Goal: Navigation & Orientation: Find specific page/section

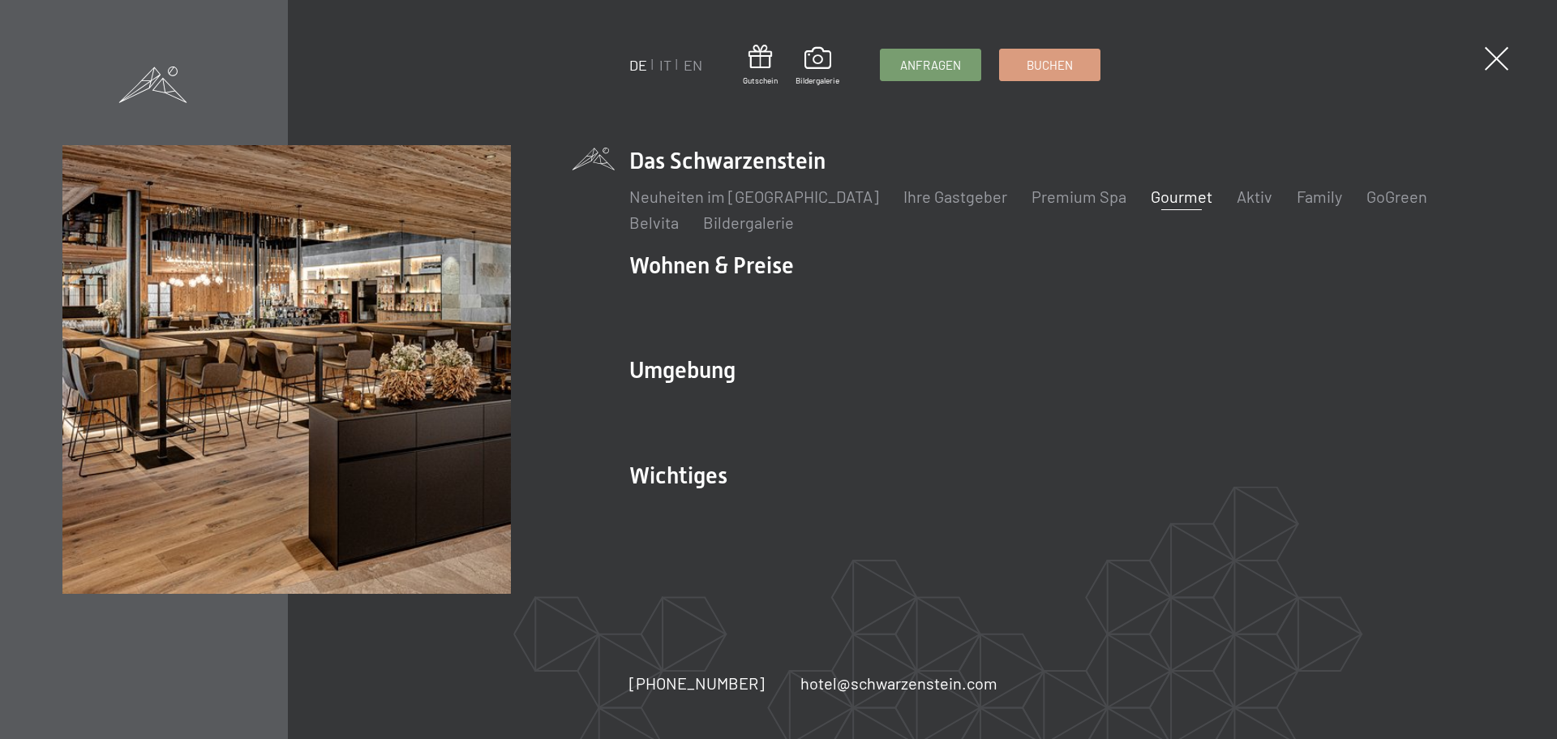
click at [1151, 195] on link "Gourmet" at bounding box center [1182, 196] width 62 height 19
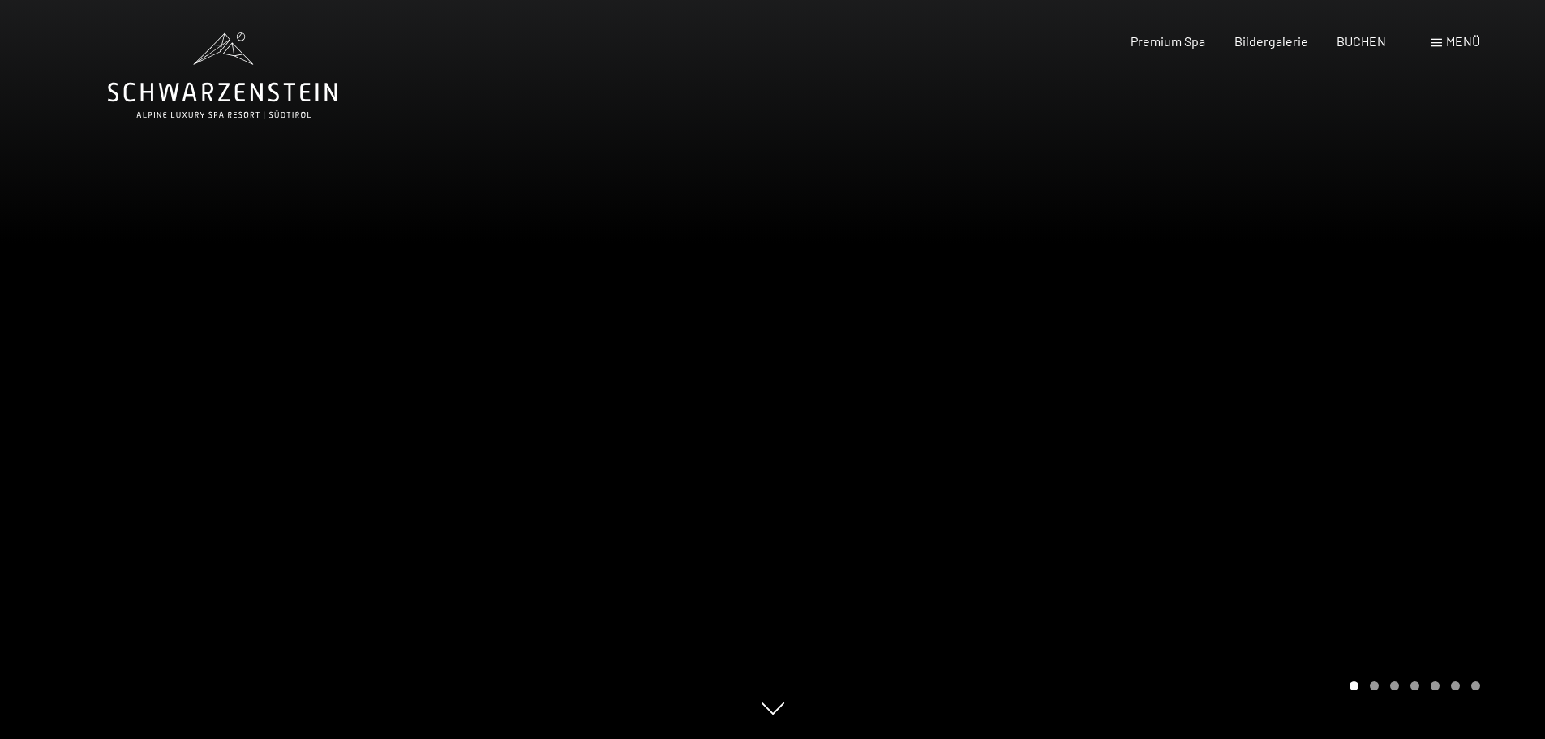
click at [1440, 37] on div "Menü" at bounding box center [1455, 41] width 49 height 18
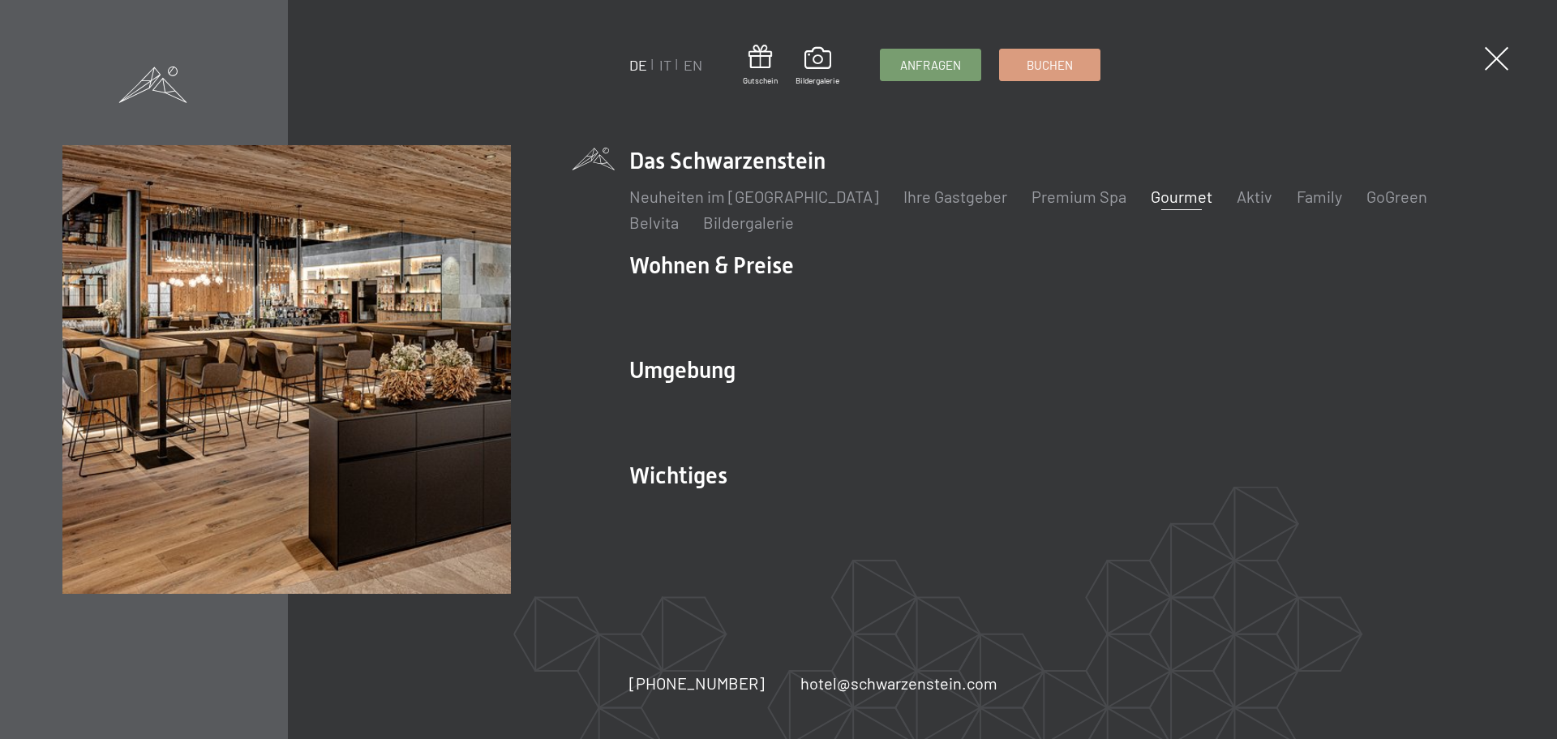
click at [1157, 200] on link "Gourmet" at bounding box center [1182, 196] width 62 height 19
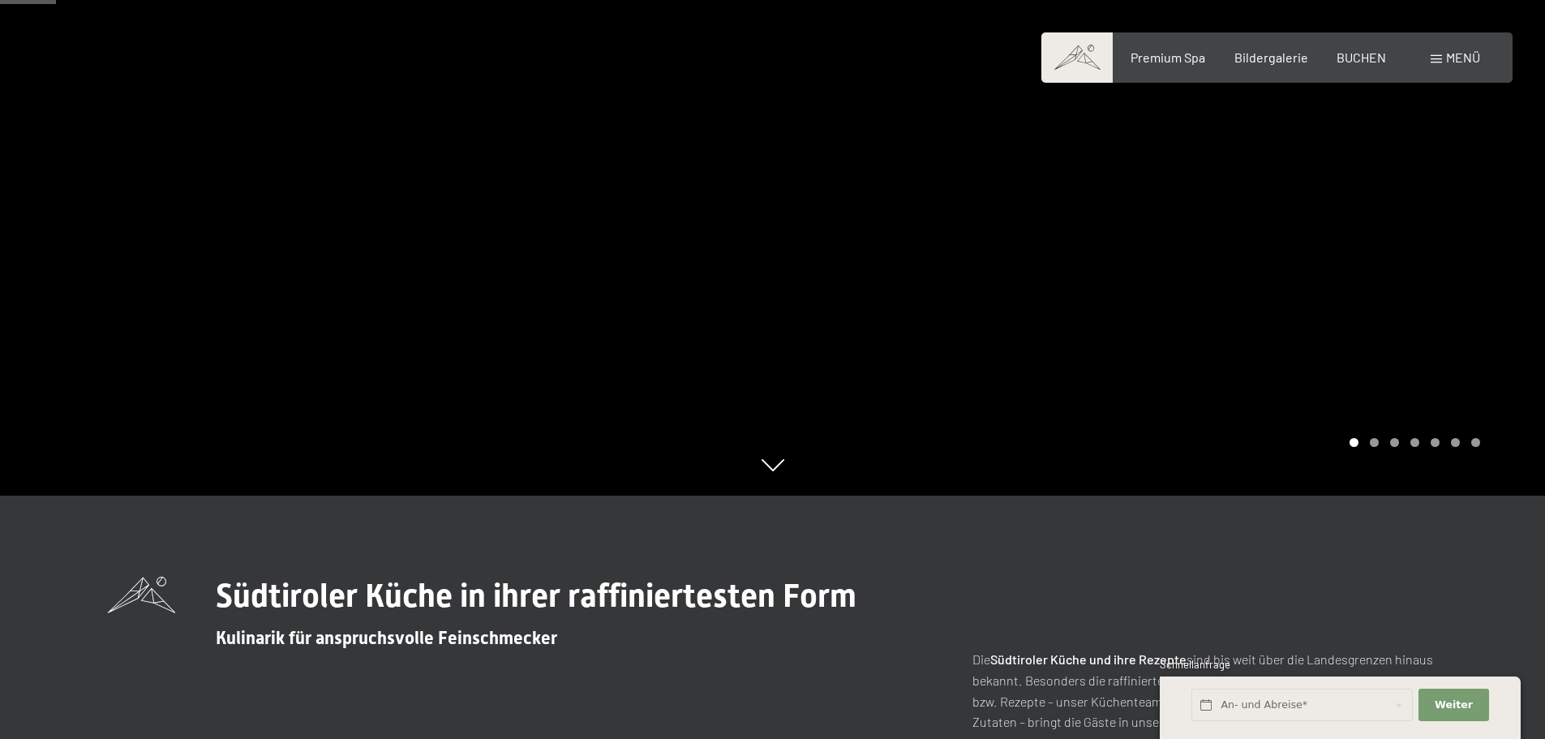
click at [974, 241] on div at bounding box center [1159, 126] width 773 height 739
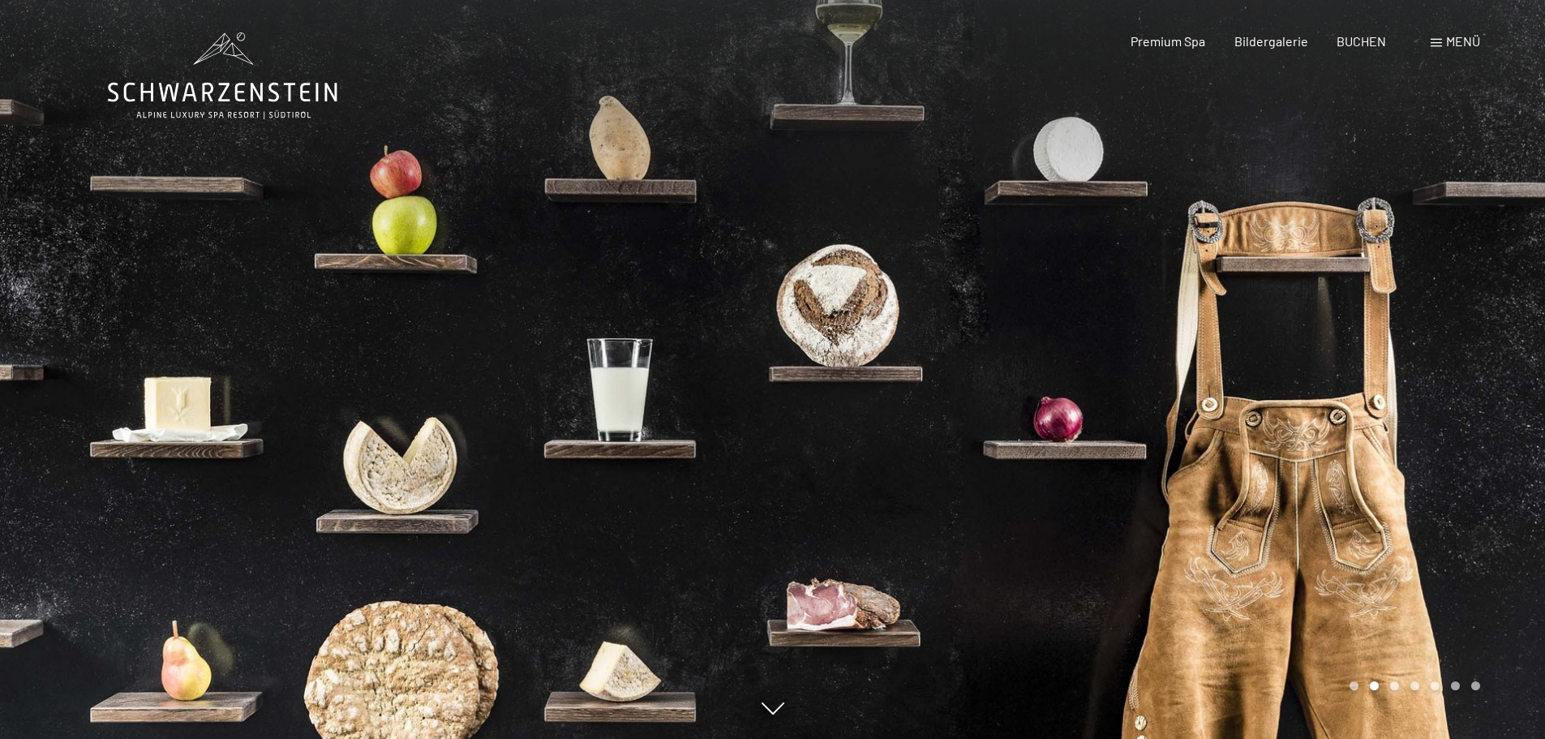
click at [1054, 332] on div at bounding box center [1159, 369] width 773 height 739
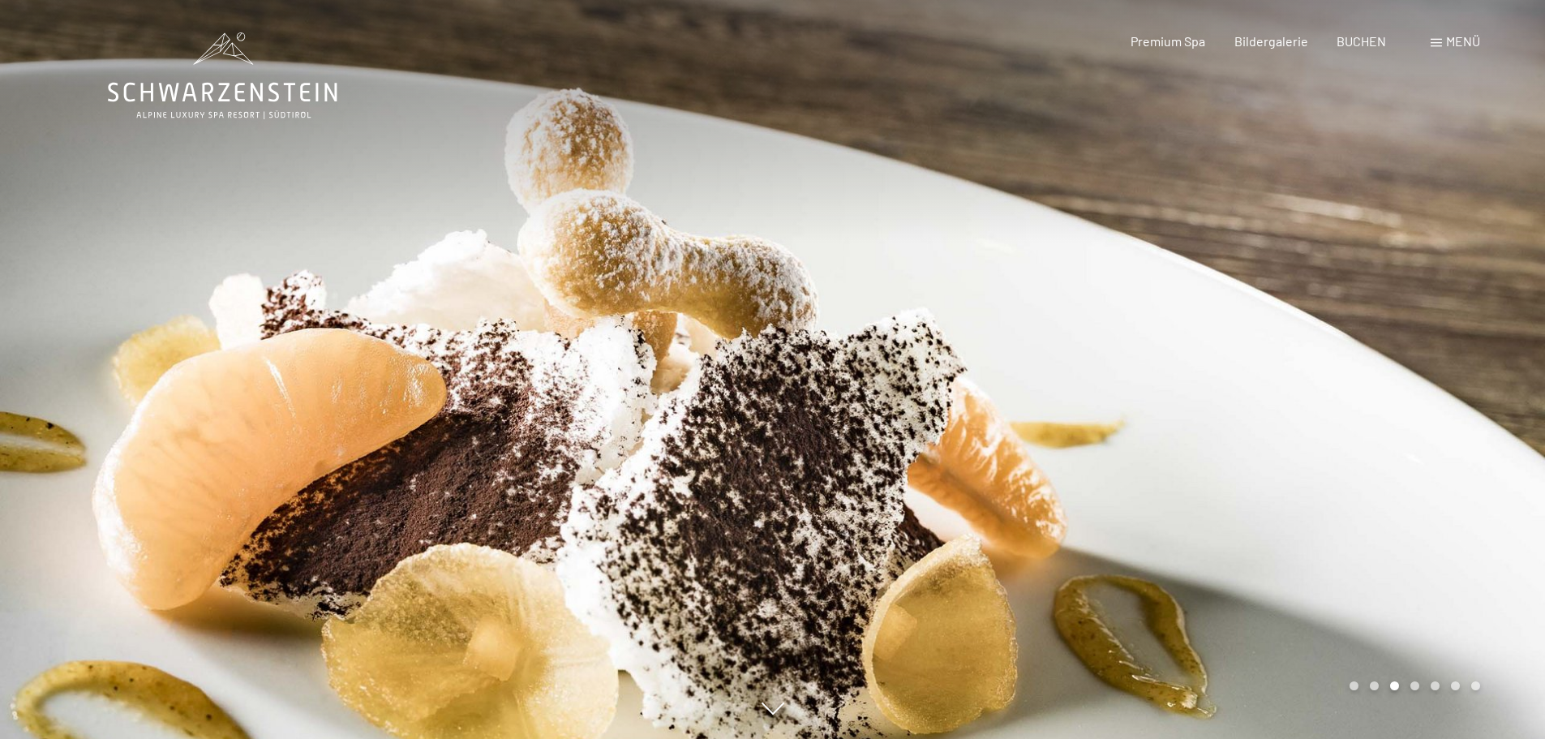
click at [1054, 332] on div at bounding box center [1159, 369] width 773 height 739
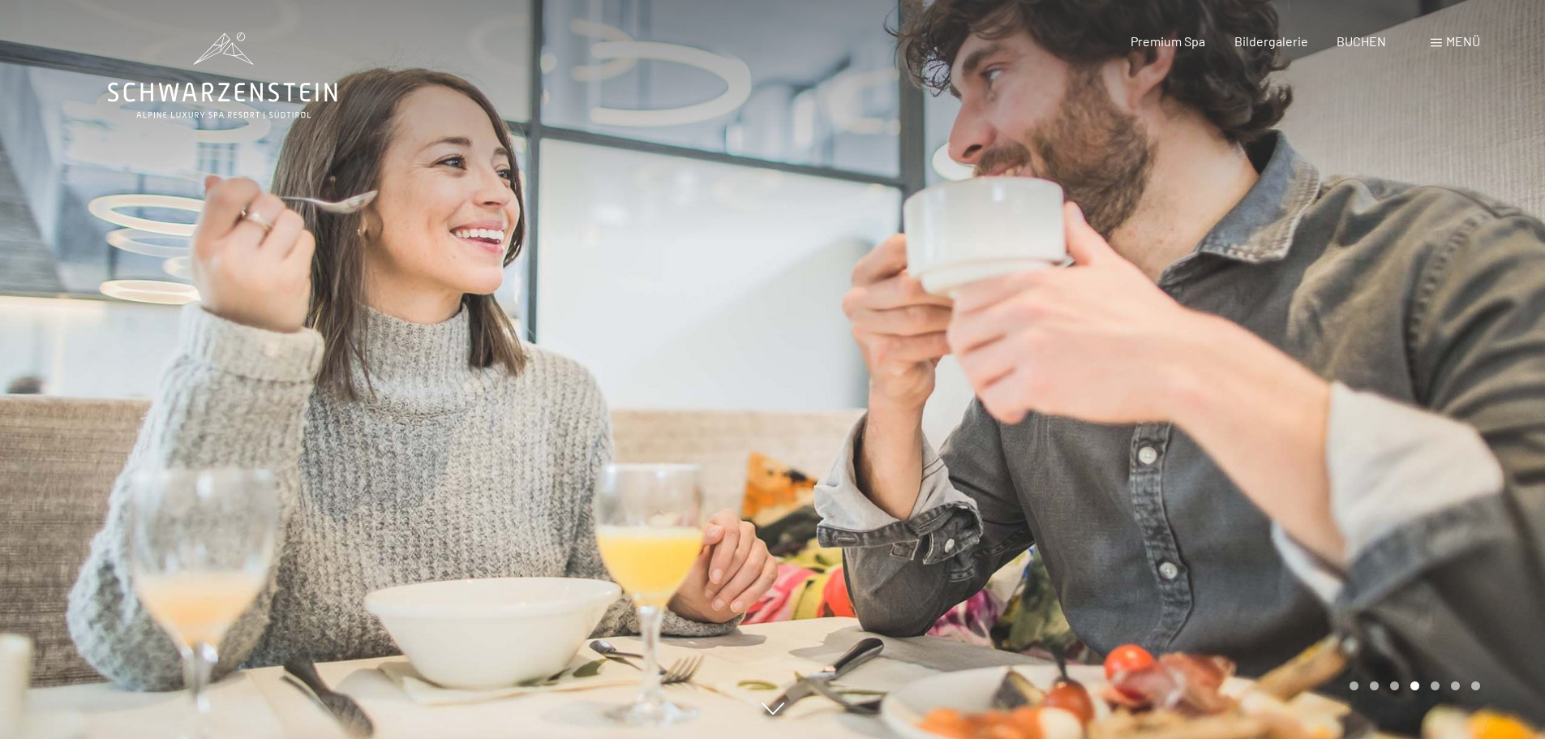
click at [1054, 332] on div at bounding box center [1159, 369] width 773 height 739
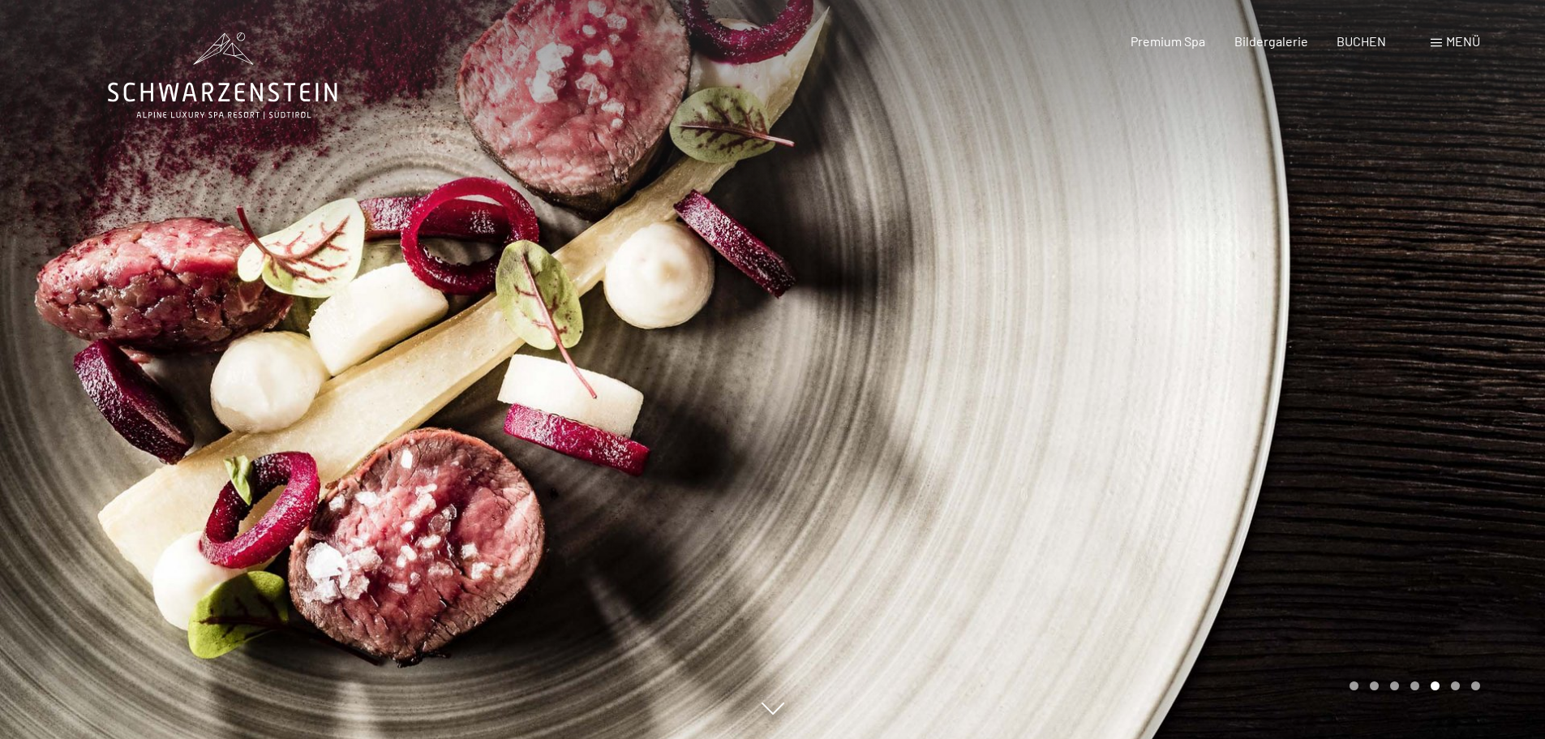
click at [1054, 332] on div at bounding box center [1159, 369] width 773 height 739
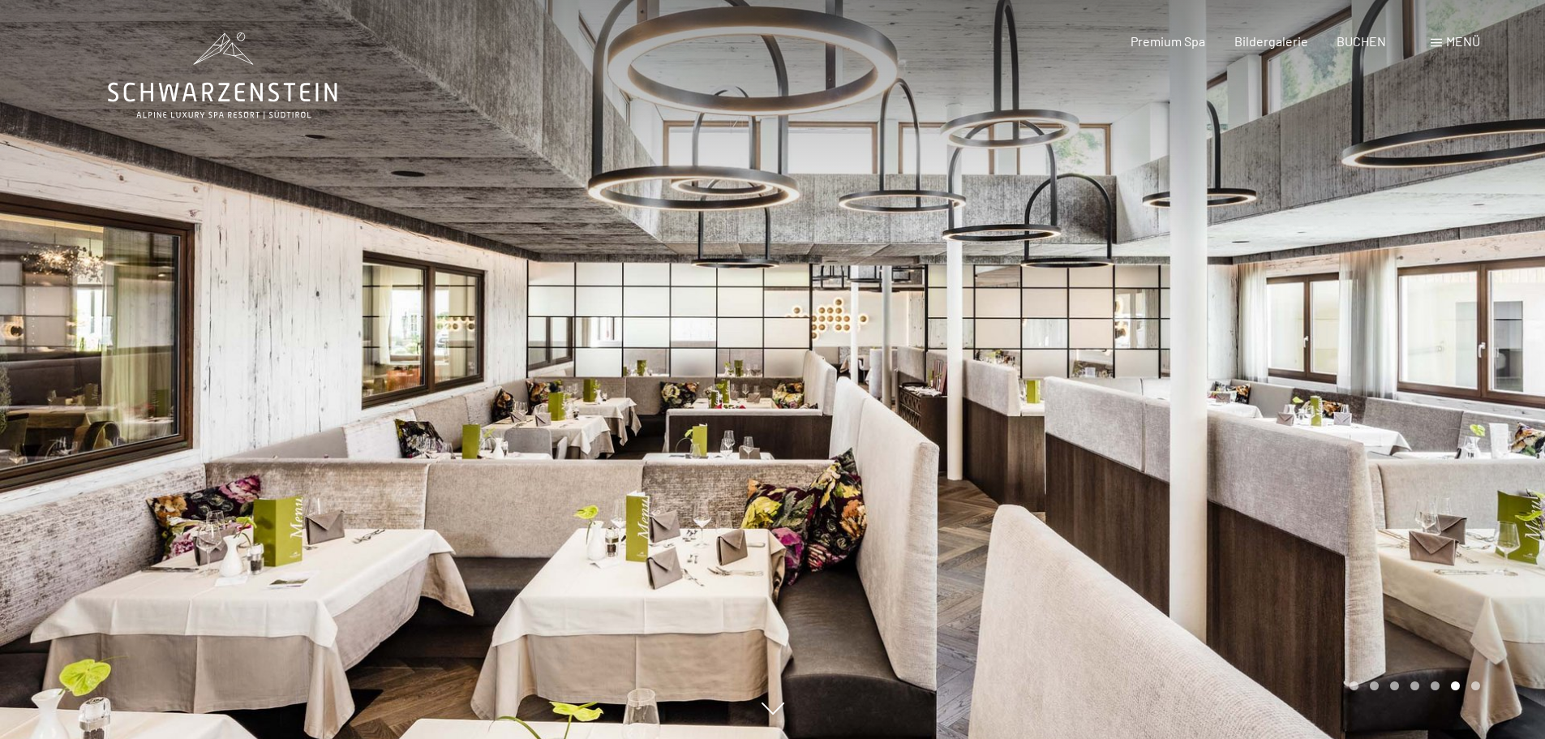
click at [1054, 332] on div at bounding box center [1159, 369] width 773 height 739
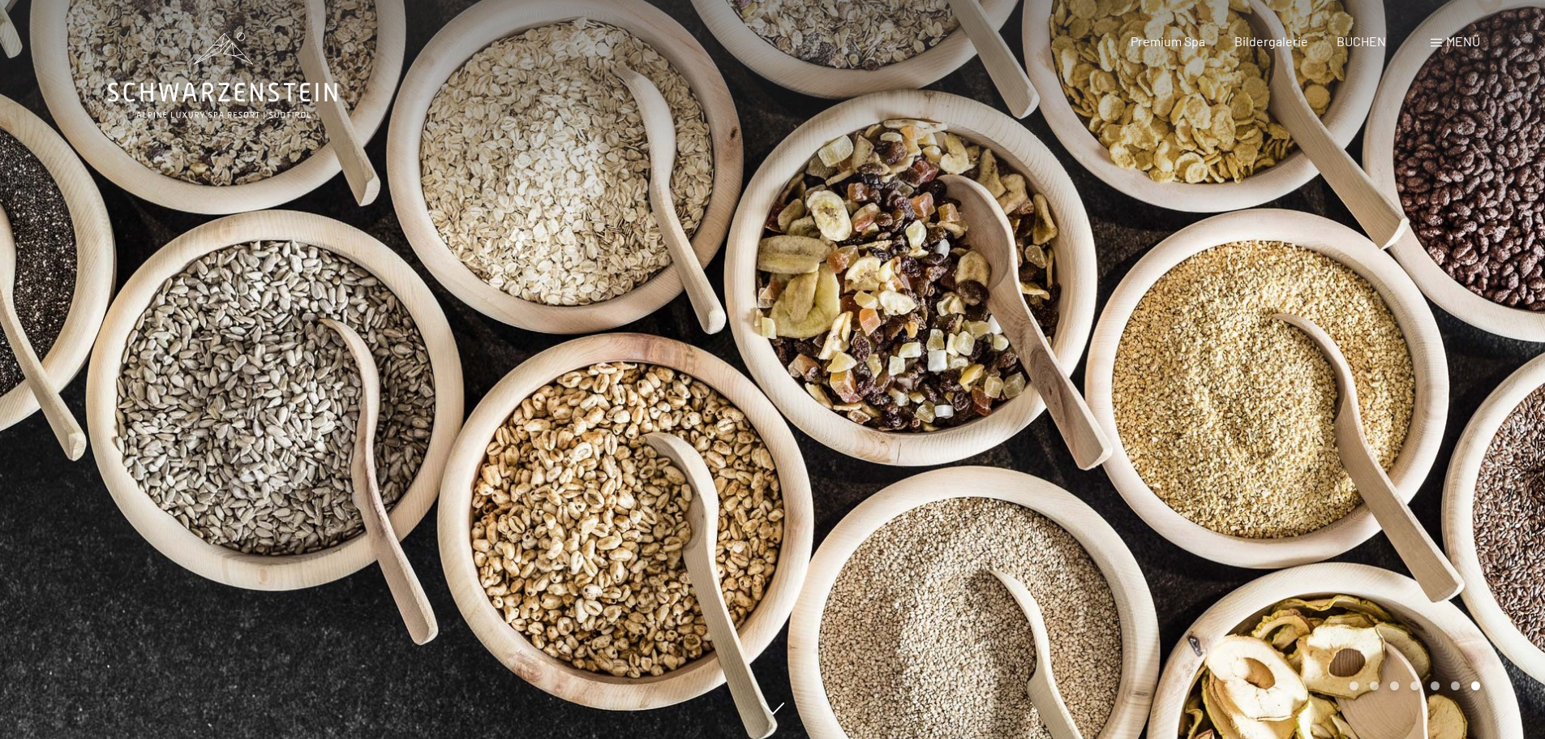
click at [1054, 332] on div at bounding box center [1159, 369] width 773 height 739
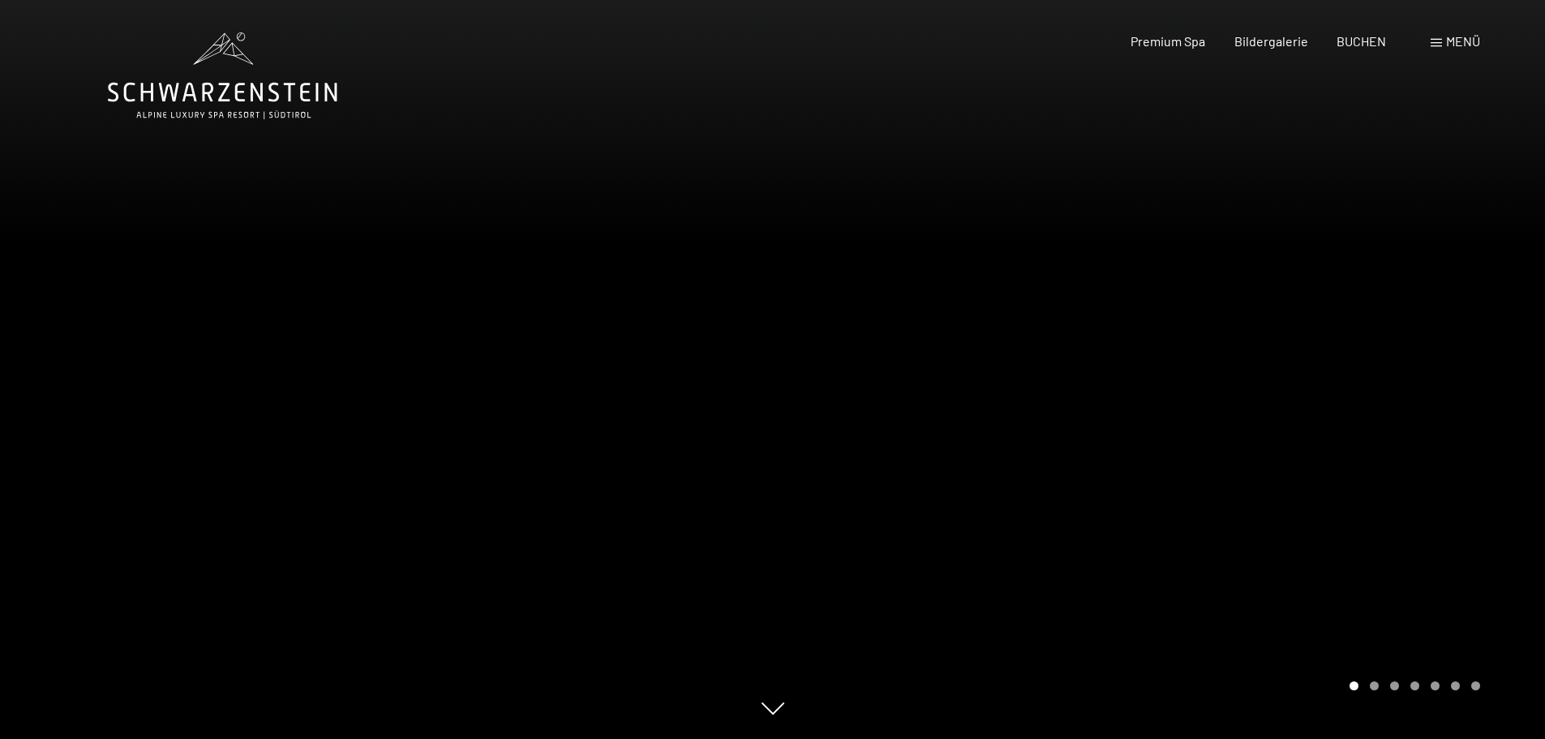
click at [1054, 332] on div at bounding box center [1159, 369] width 773 height 739
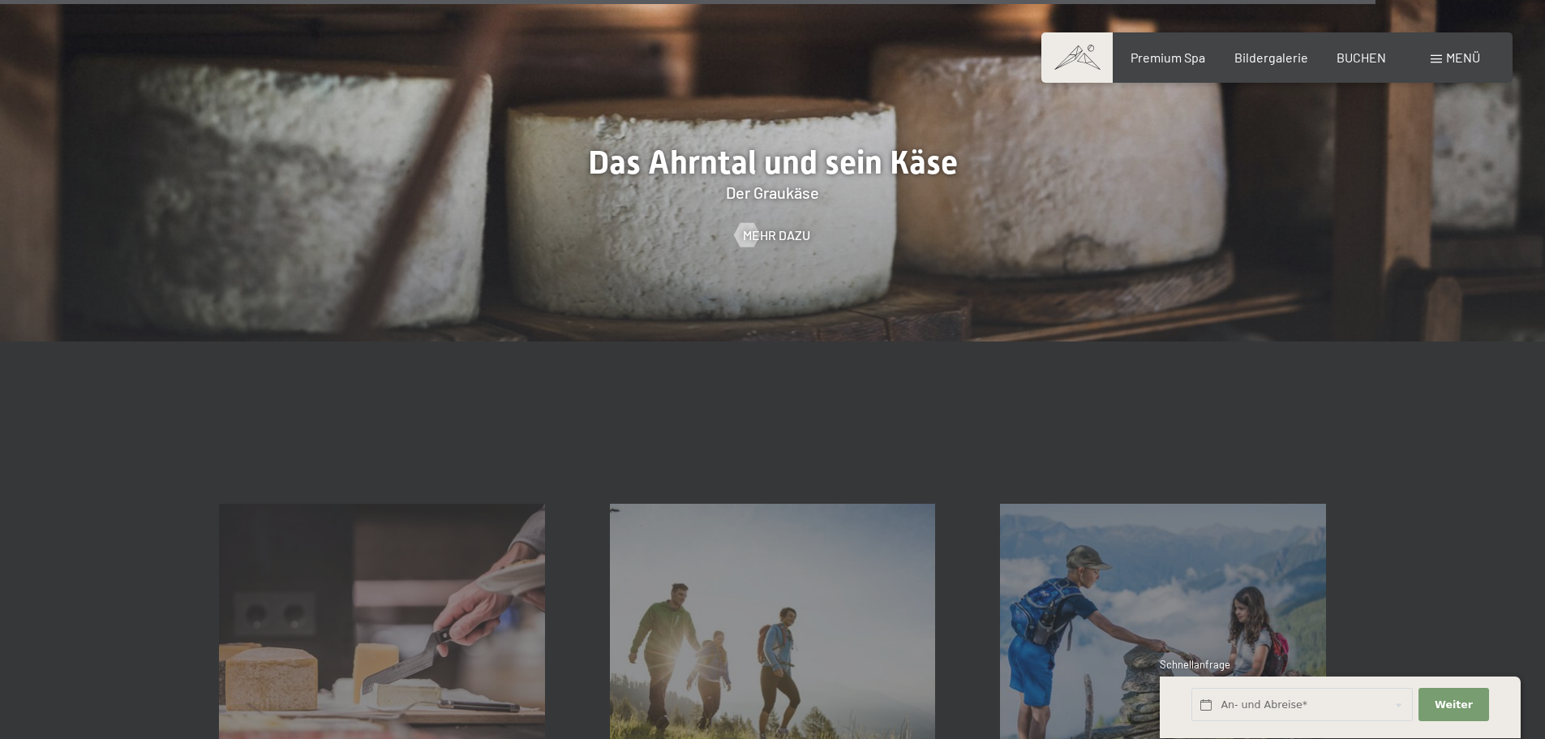
scroll to position [5920, 0]
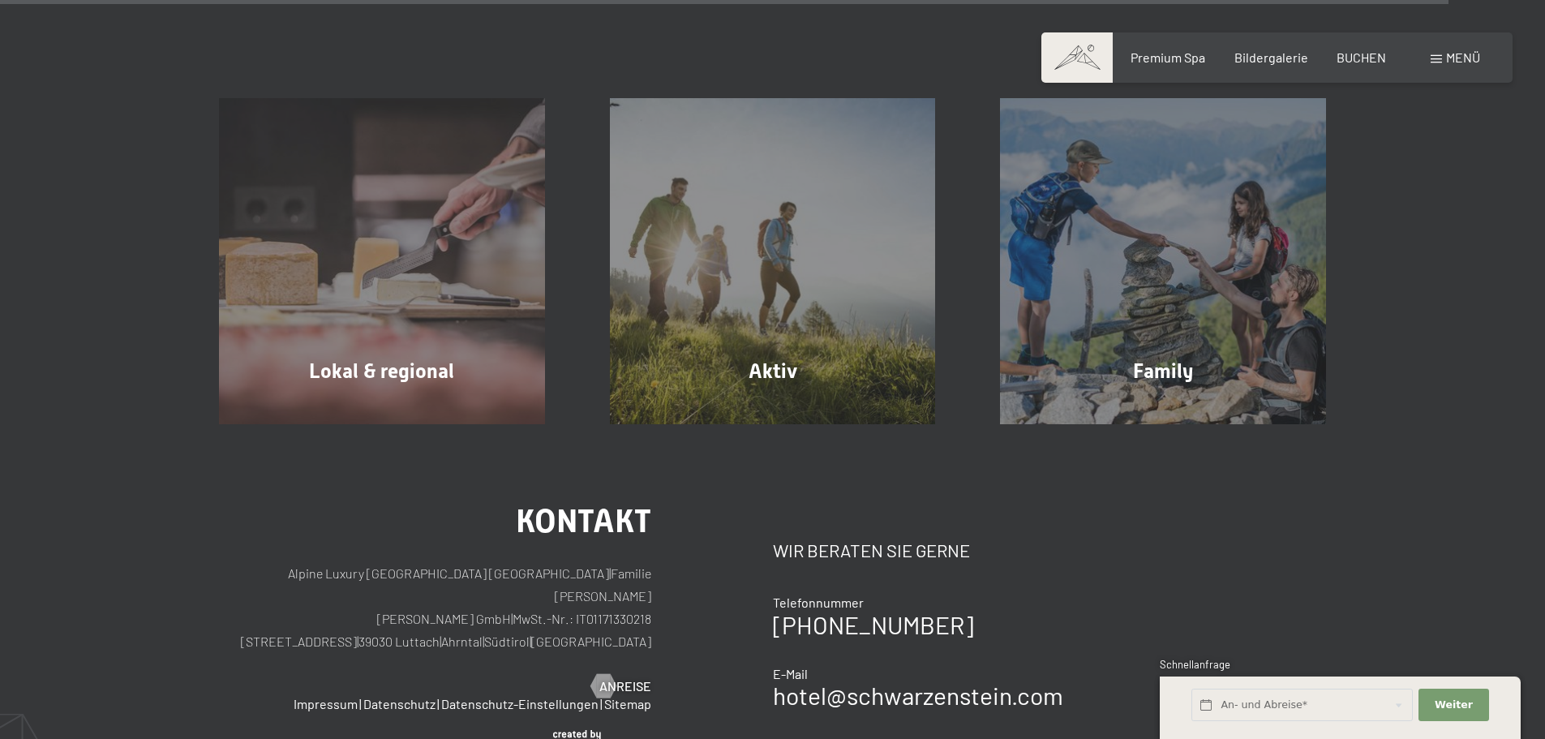
click at [1083, 53] on span at bounding box center [1076, 57] width 71 height 50
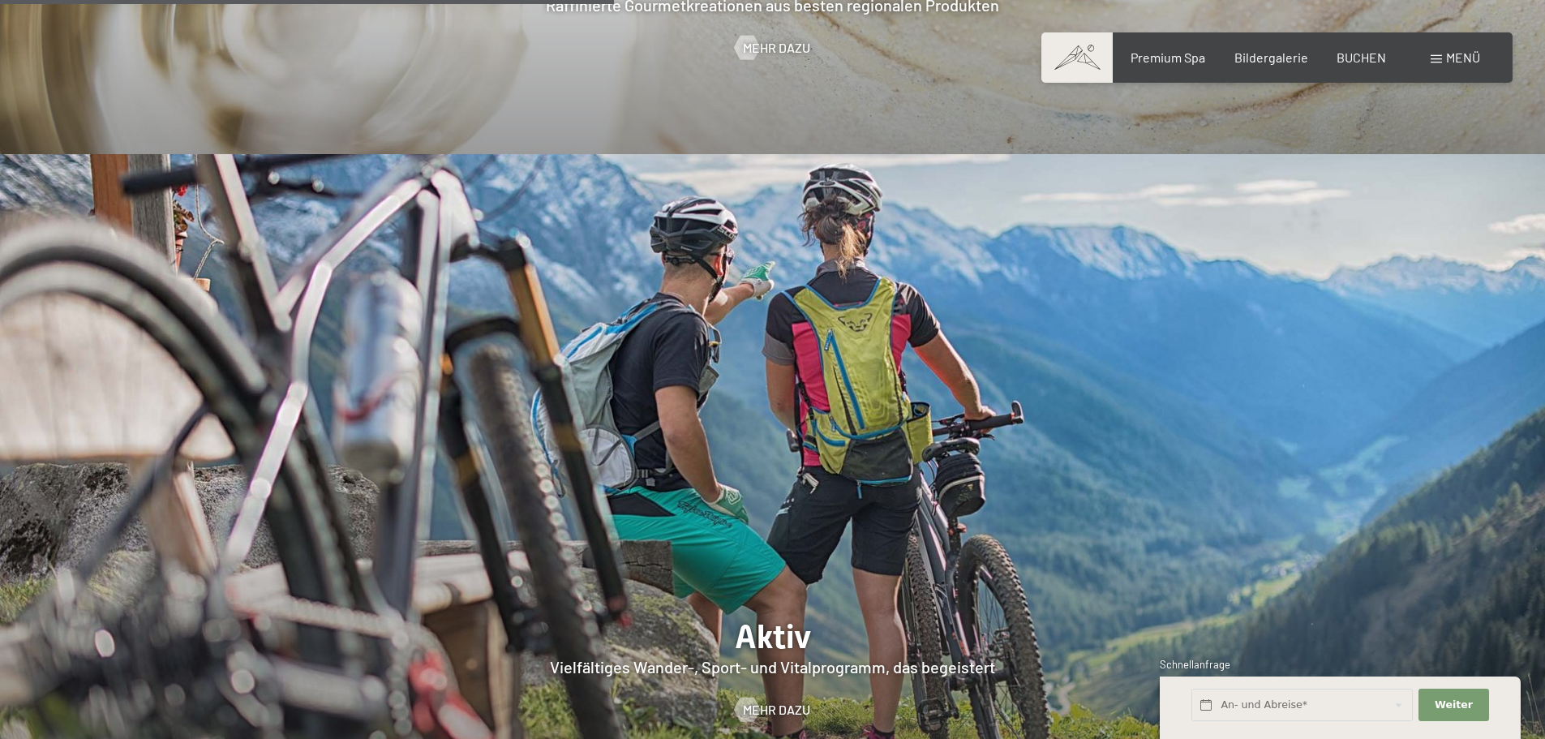
scroll to position [2909, 0]
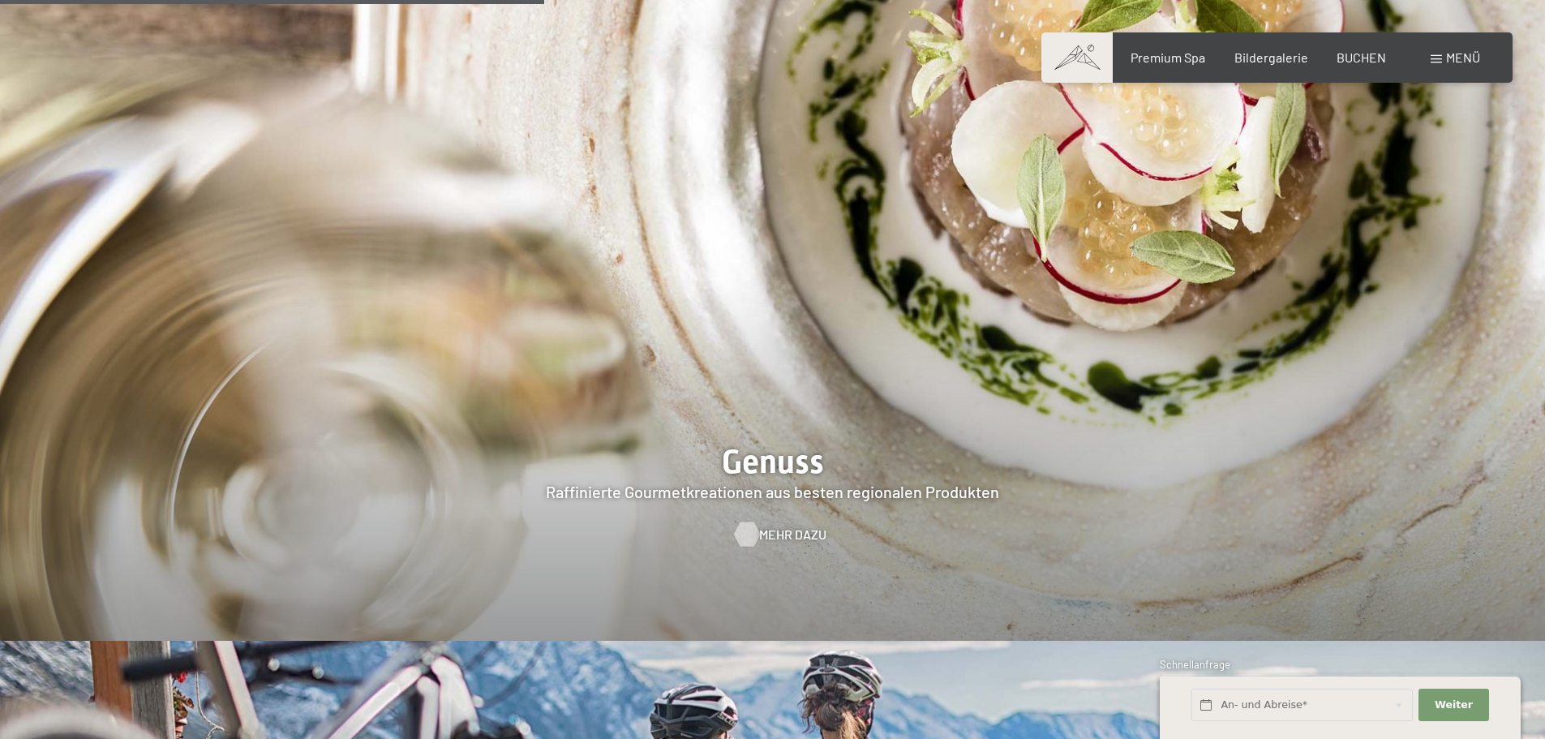
click at [794, 526] on span "Mehr dazu" at bounding box center [792, 535] width 67 height 18
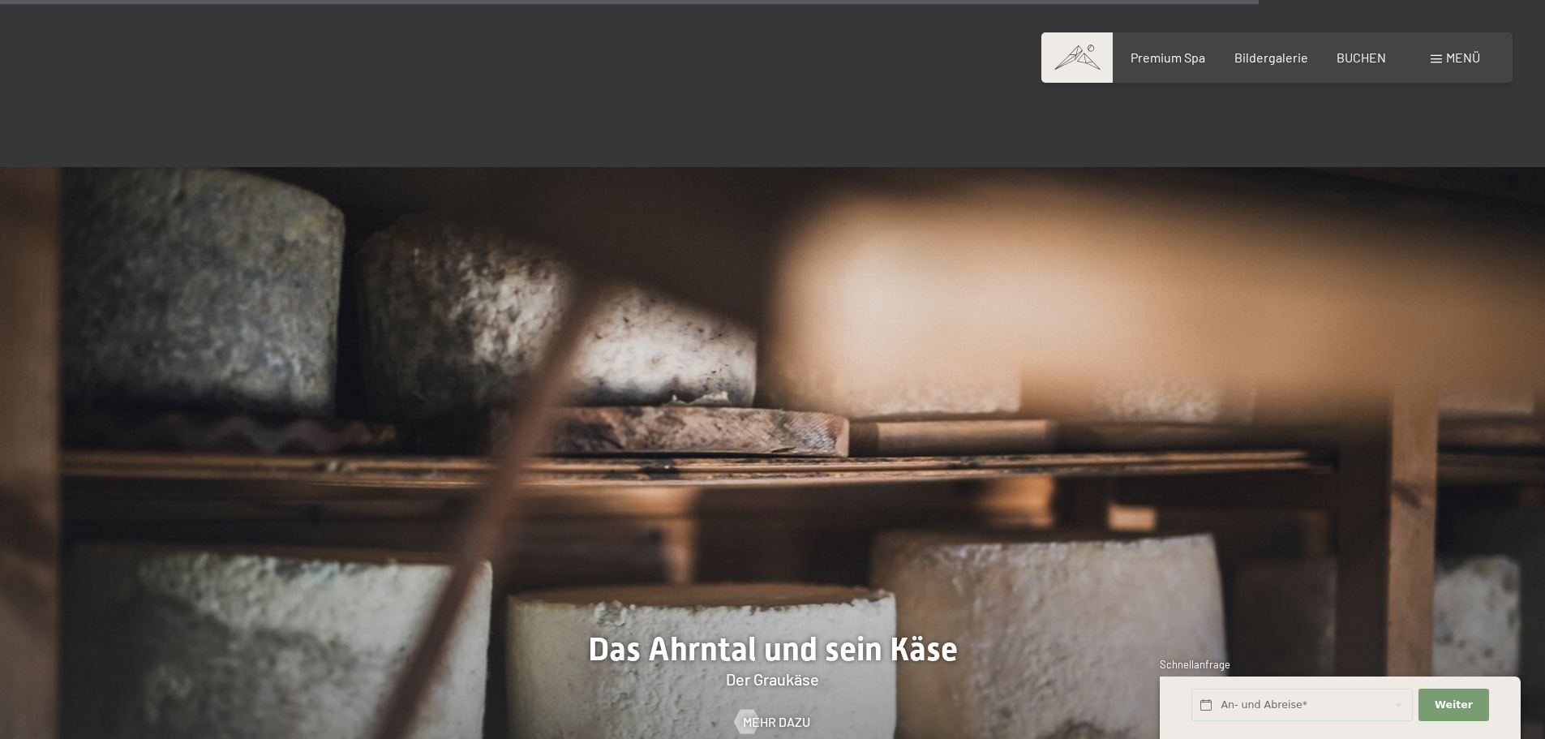
scroll to position [5434, 0]
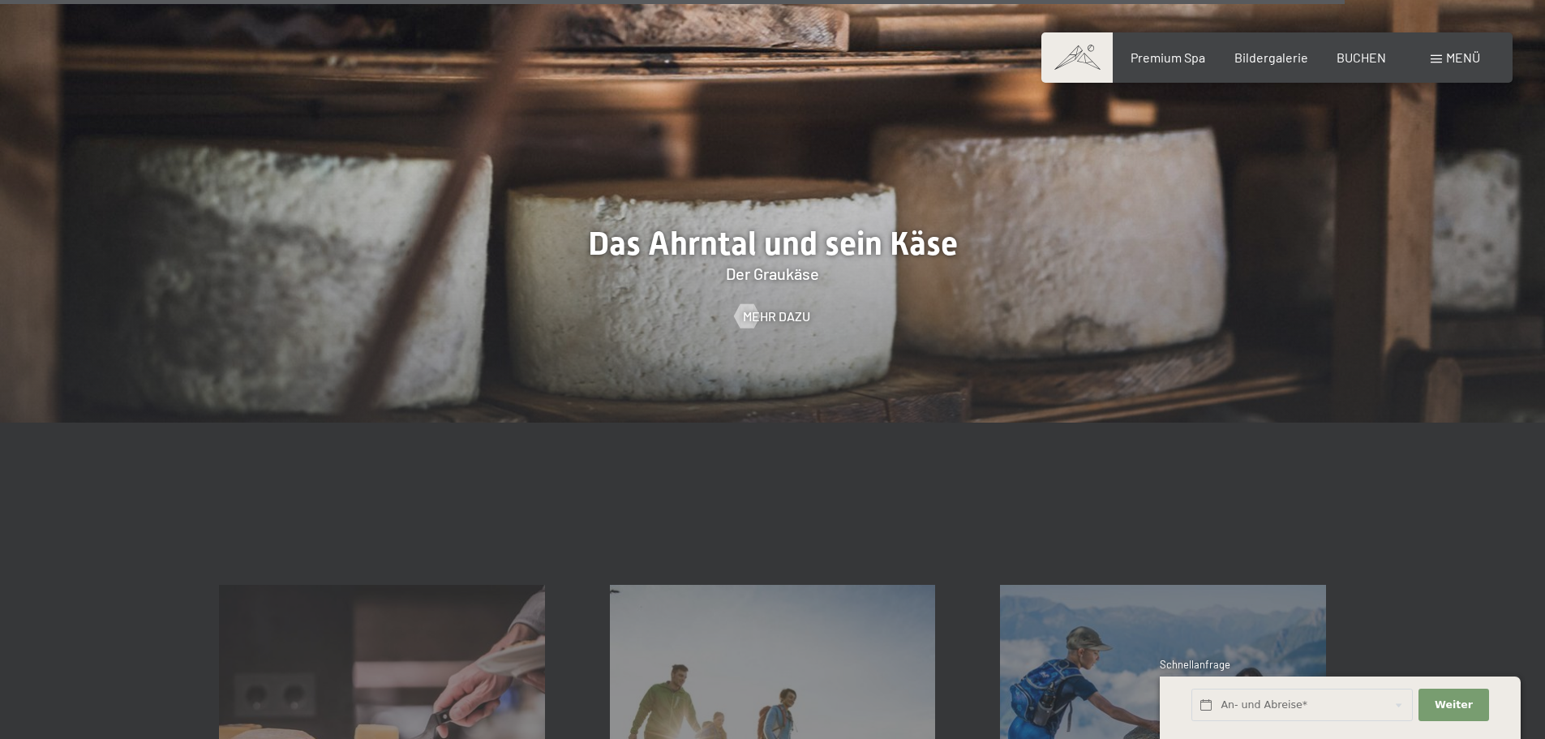
click at [1461, 60] on span "Menü" at bounding box center [1463, 56] width 34 height 15
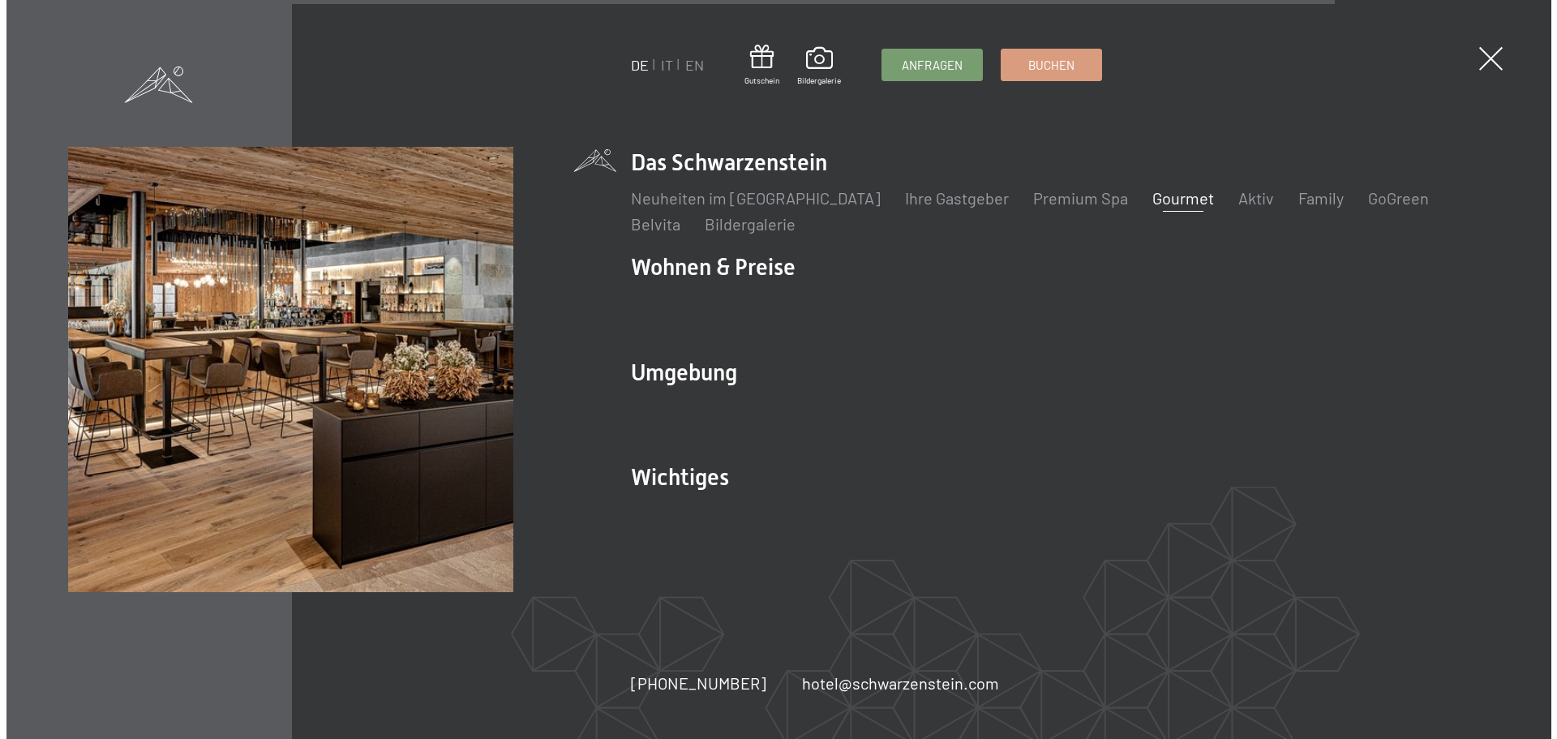
scroll to position [5450, 0]
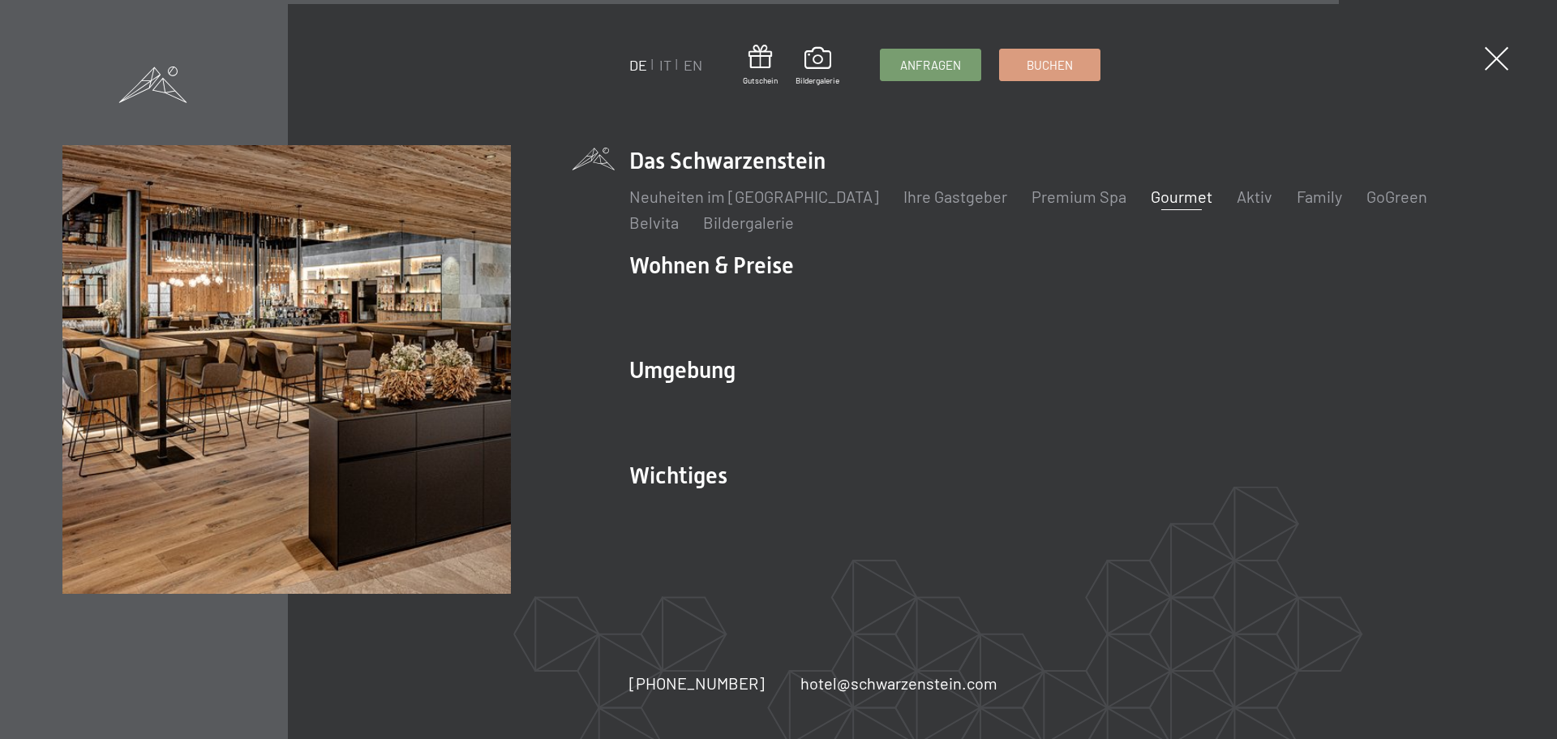
click at [1151, 201] on link "Gourmet" at bounding box center [1182, 196] width 62 height 19
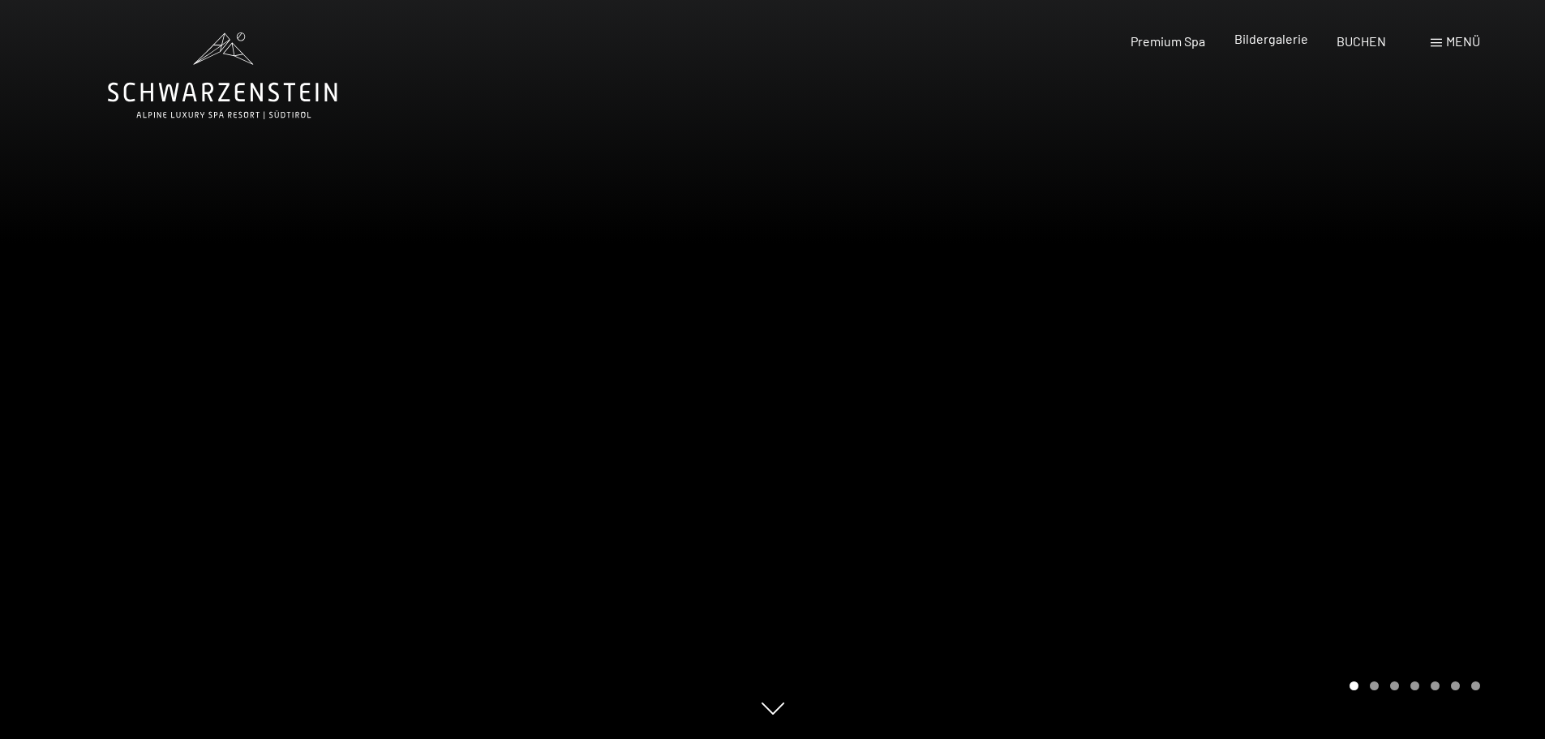
click at [1256, 47] on div "Bildergalerie" at bounding box center [1271, 39] width 74 height 18
click at [1260, 41] on span "Bildergalerie" at bounding box center [1271, 38] width 74 height 15
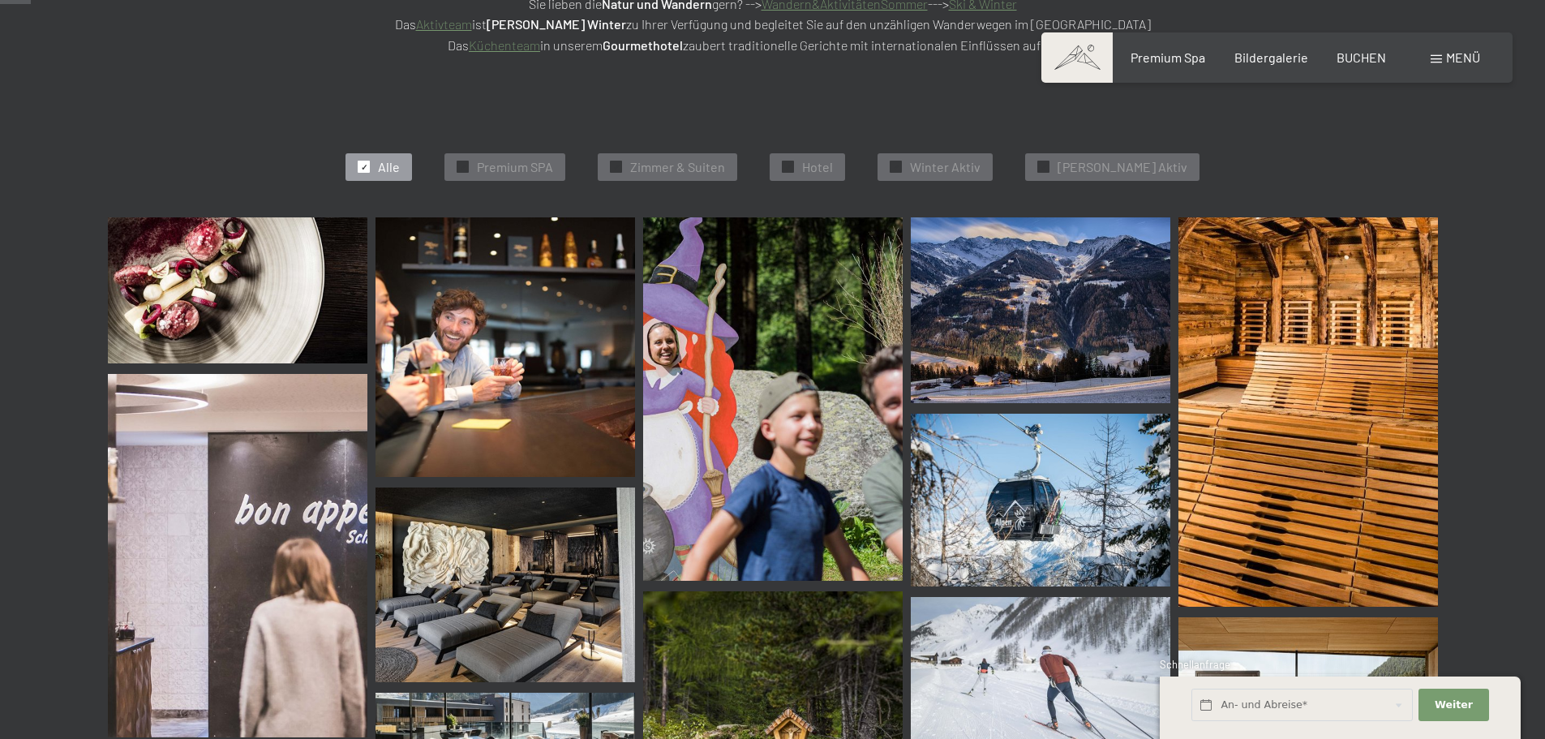
click at [319, 280] on img at bounding box center [238, 290] width 260 height 146
